Goal: Complete application form

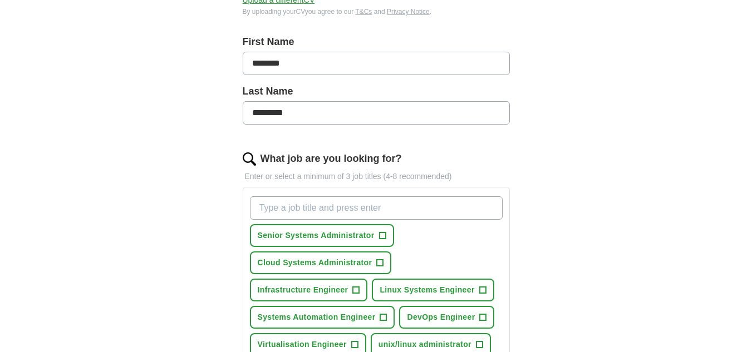
scroll to position [278, 0]
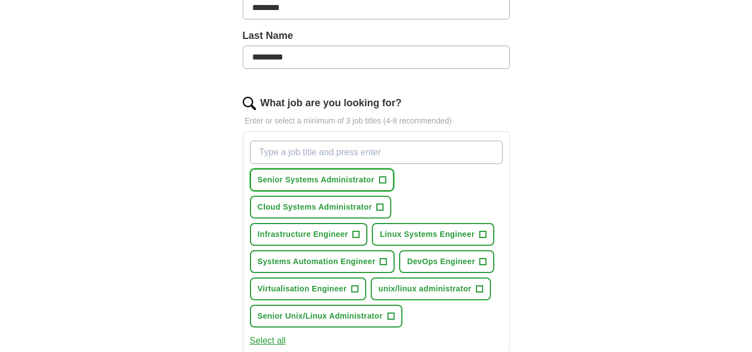
click at [383, 179] on span "+" at bounding box center [382, 180] width 7 height 9
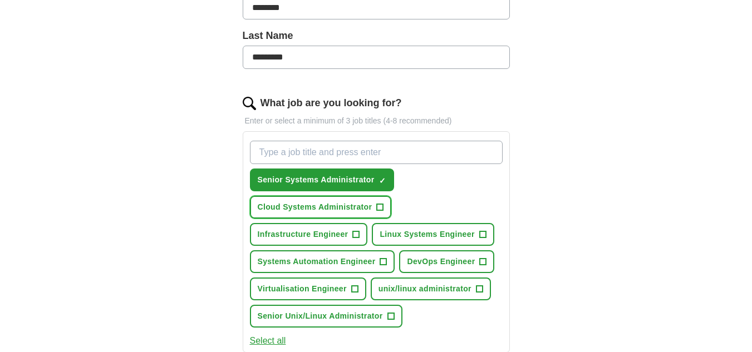
click at [380, 206] on span "+" at bounding box center [380, 207] width 7 height 9
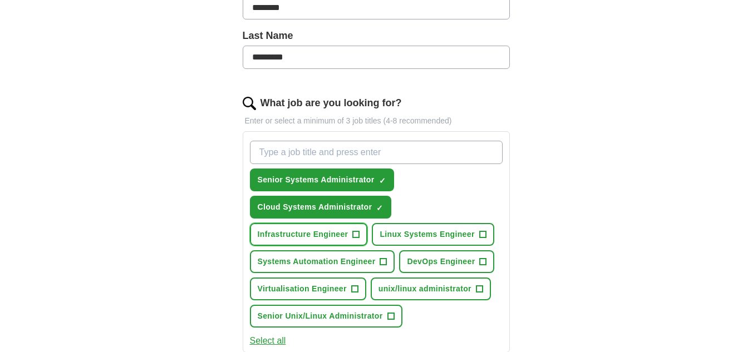
click at [359, 235] on span "+" at bounding box center [356, 234] width 7 height 9
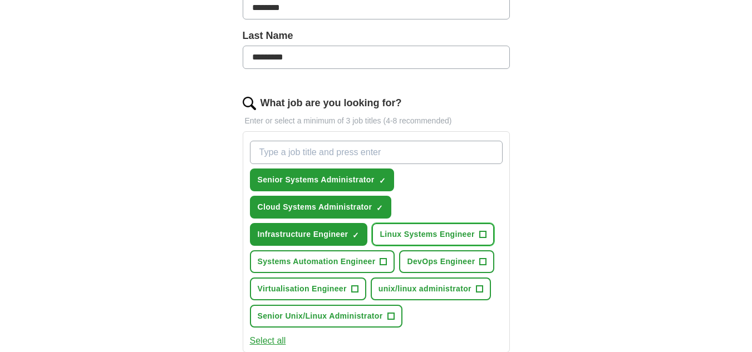
click at [483, 233] on span "+" at bounding box center [482, 234] width 7 height 9
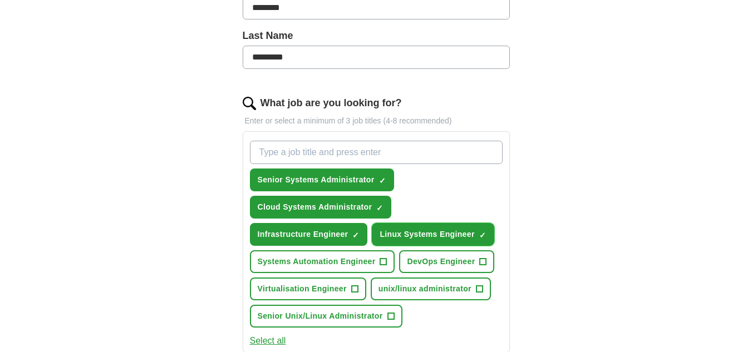
scroll to position [334, 0]
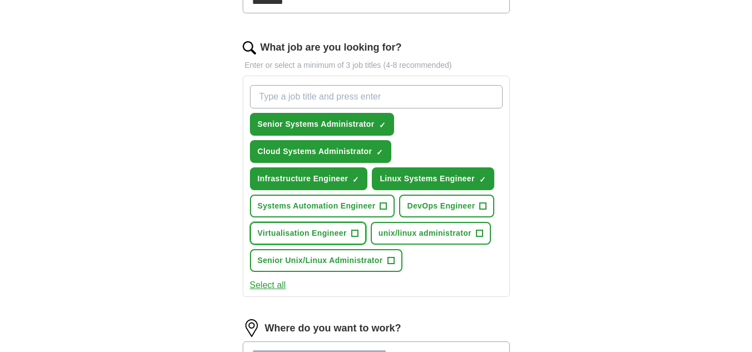
click at [356, 238] on span "+" at bounding box center [354, 233] width 7 height 9
click at [476, 233] on span "+" at bounding box center [479, 233] width 7 height 7
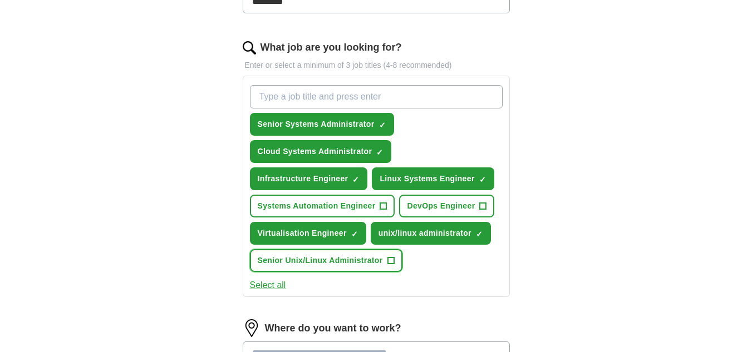
click at [392, 260] on span "+" at bounding box center [390, 261] width 7 height 9
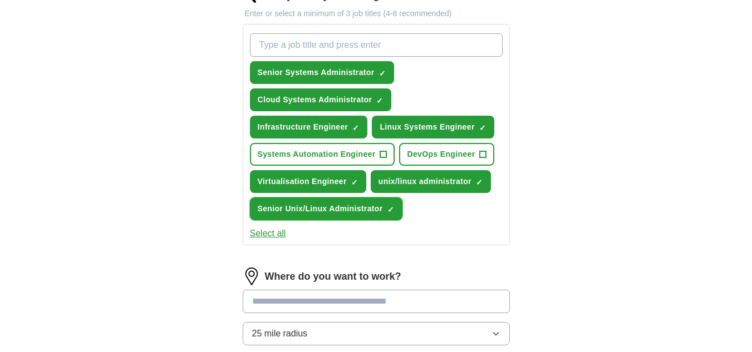
scroll to position [445, 0]
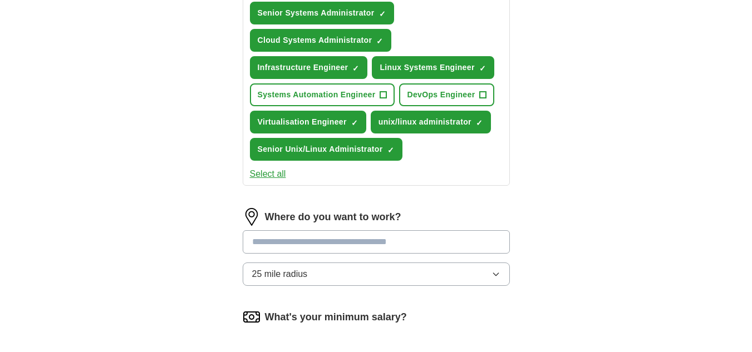
click at [265, 174] on button "Select all" at bounding box center [268, 173] width 36 height 13
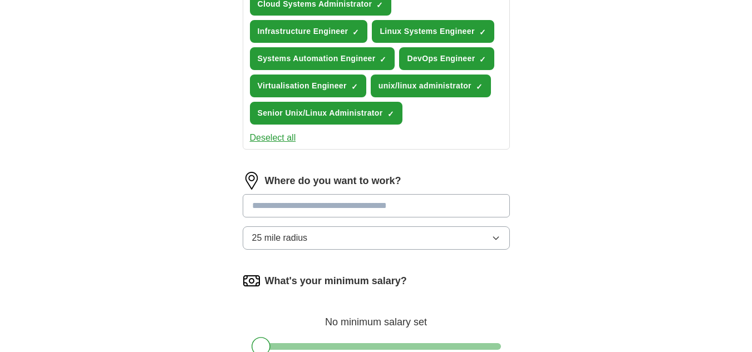
scroll to position [501, 0]
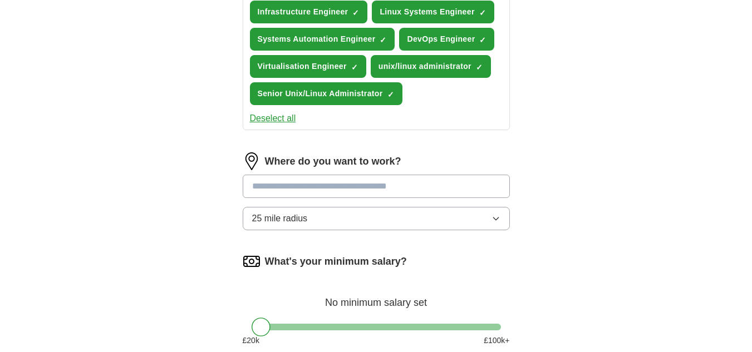
click at [410, 185] on input at bounding box center [376, 186] width 267 height 23
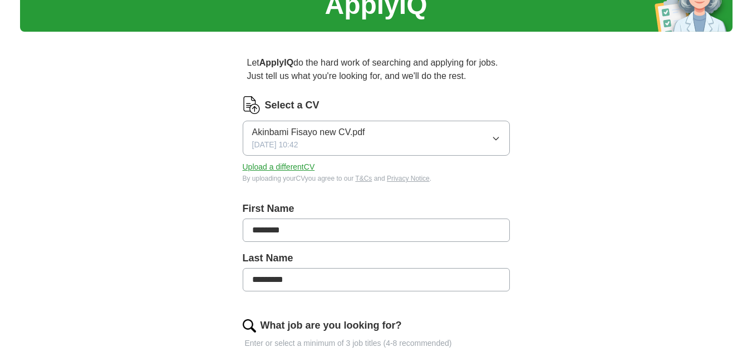
scroll to position [0, 0]
